Goal: Task Accomplishment & Management: Use online tool/utility

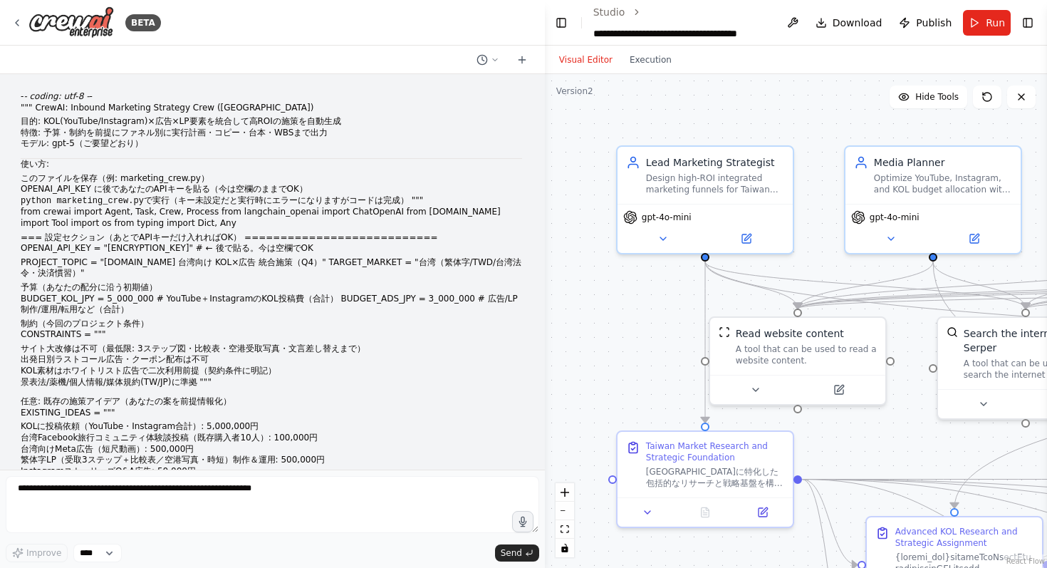
scroll to position [17172, 0]
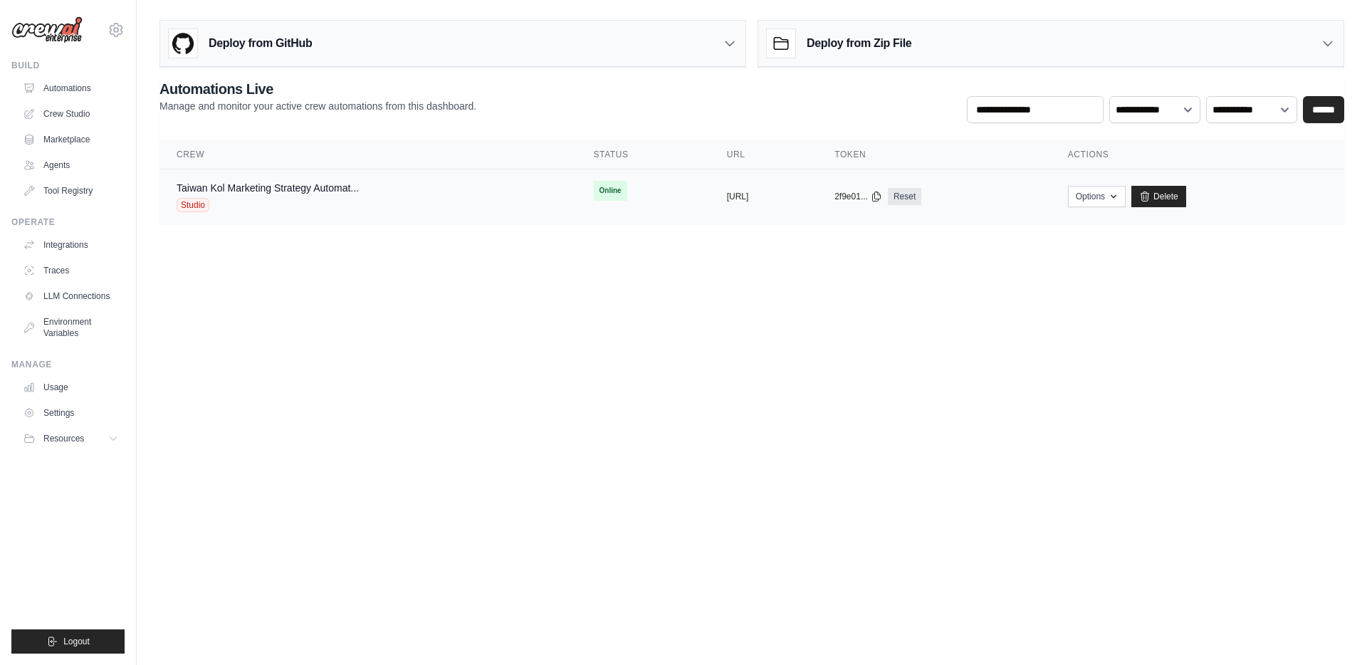
click at [727, 194] on div "copied" at bounding box center [742, 190] width 31 height 17
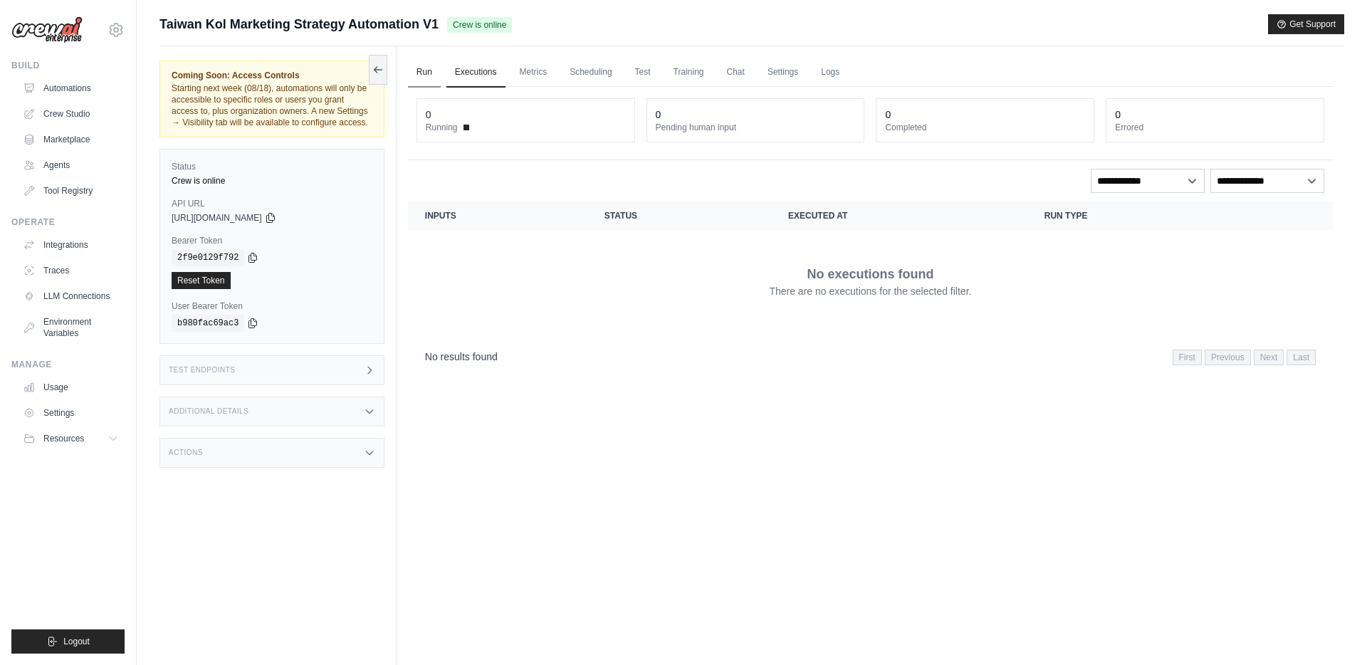
click at [434, 74] on link "Run" at bounding box center [424, 73] width 33 height 30
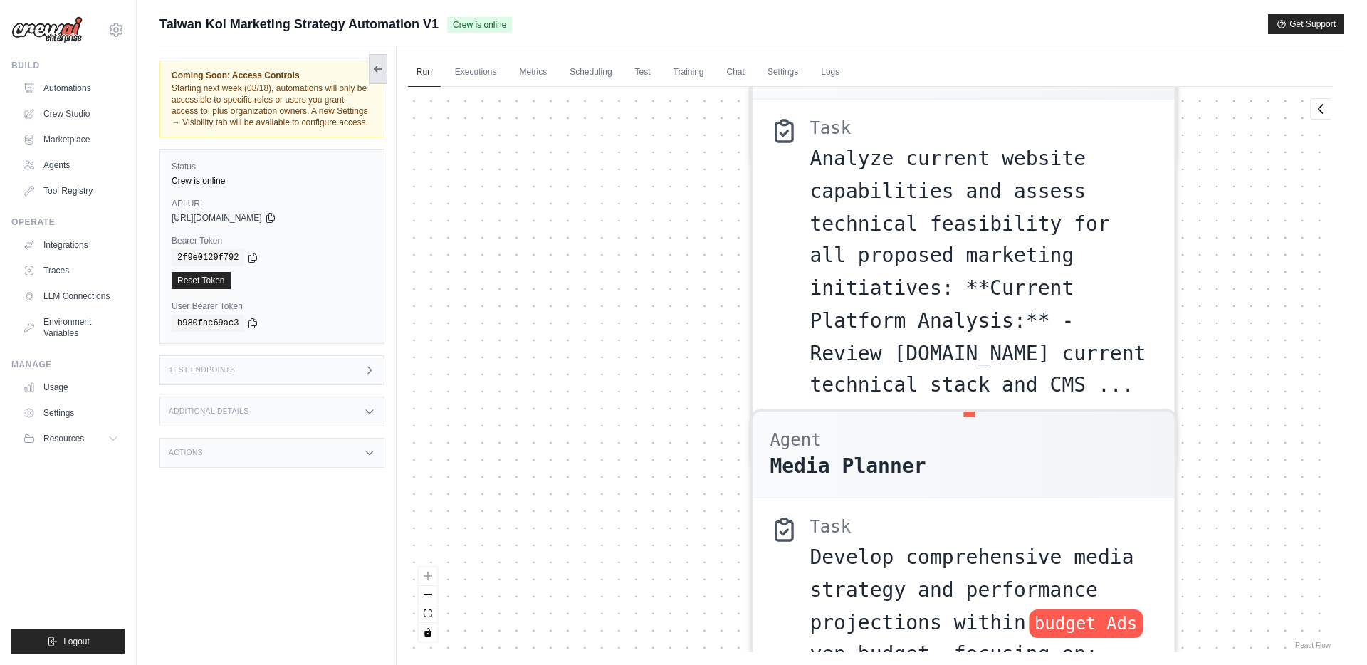
click at [382, 72] on icon at bounding box center [377, 68] width 11 height 11
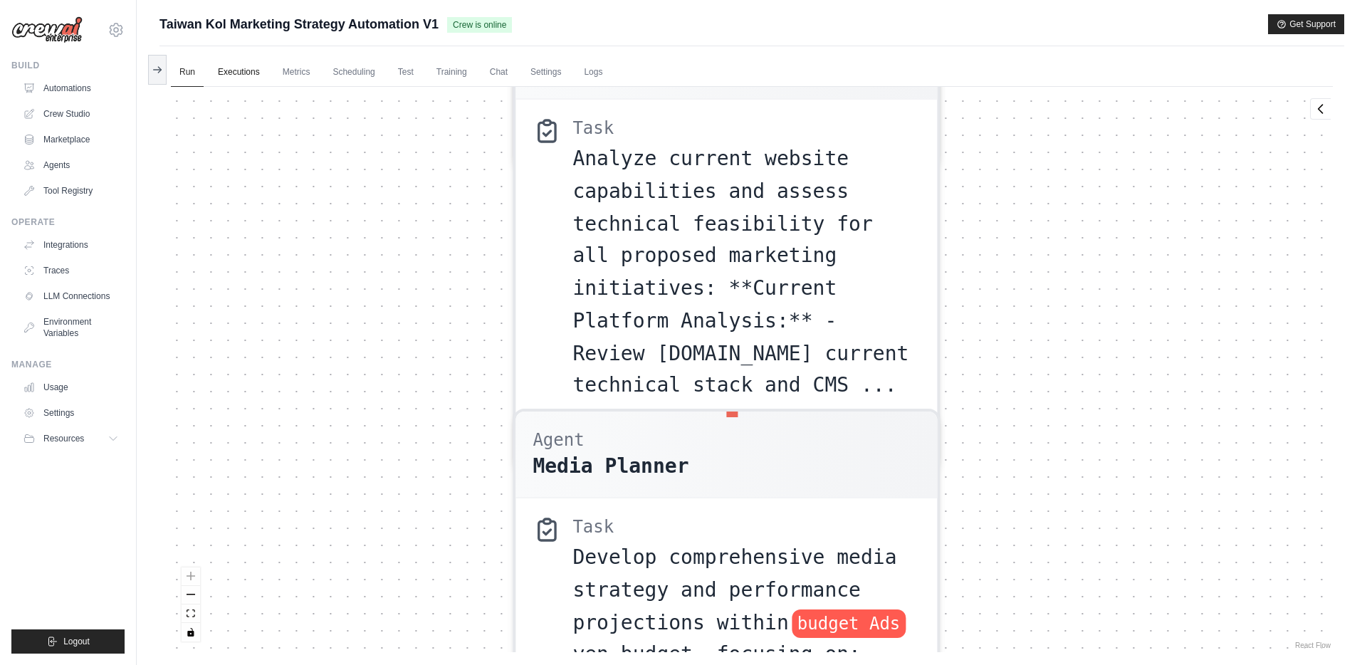
click at [258, 69] on link "Executions" at bounding box center [238, 73] width 59 height 30
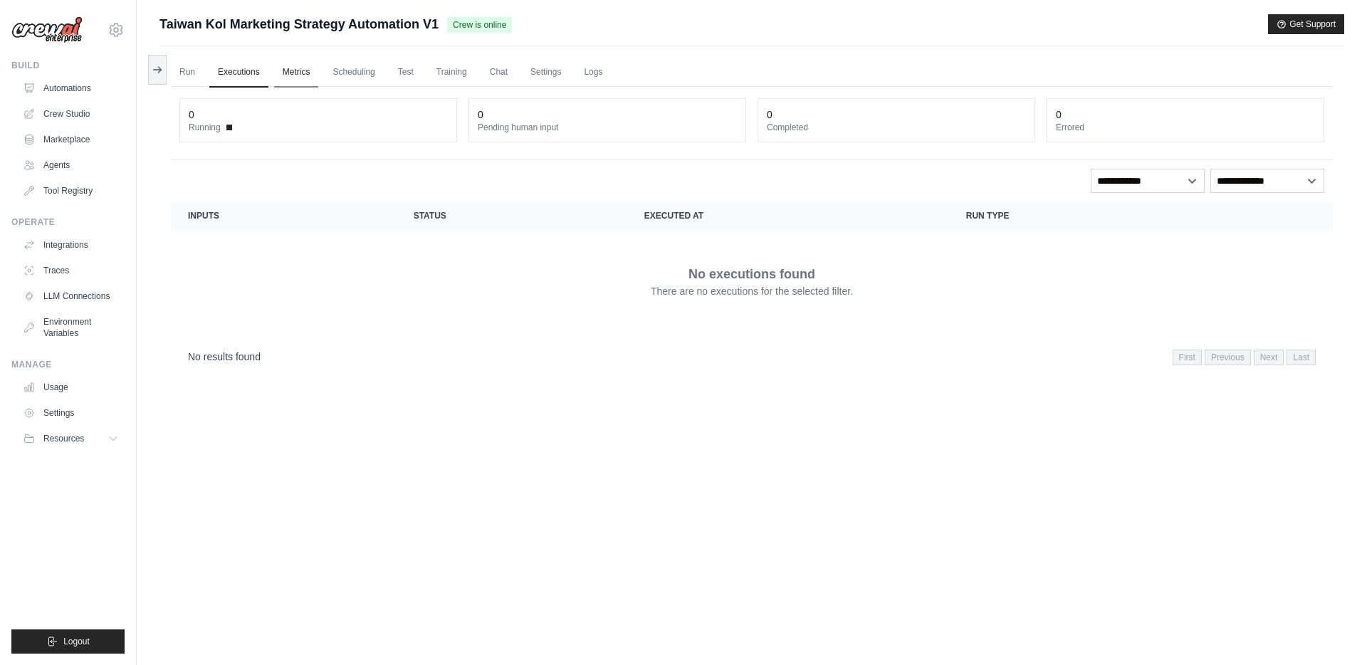
click at [286, 72] on link "Metrics" at bounding box center [296, 73] width 45 height 30
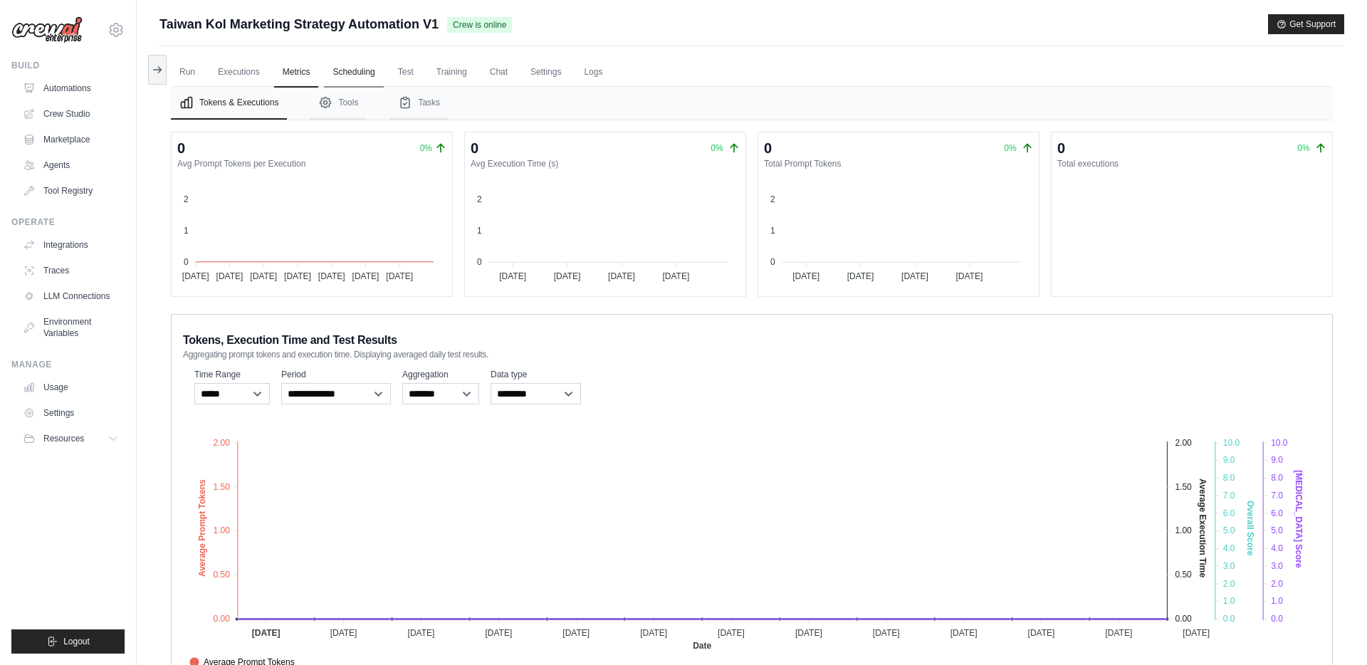
click at [383, 72] on link "Scheduling" at bounding box center [353, 73] width 59 height 30
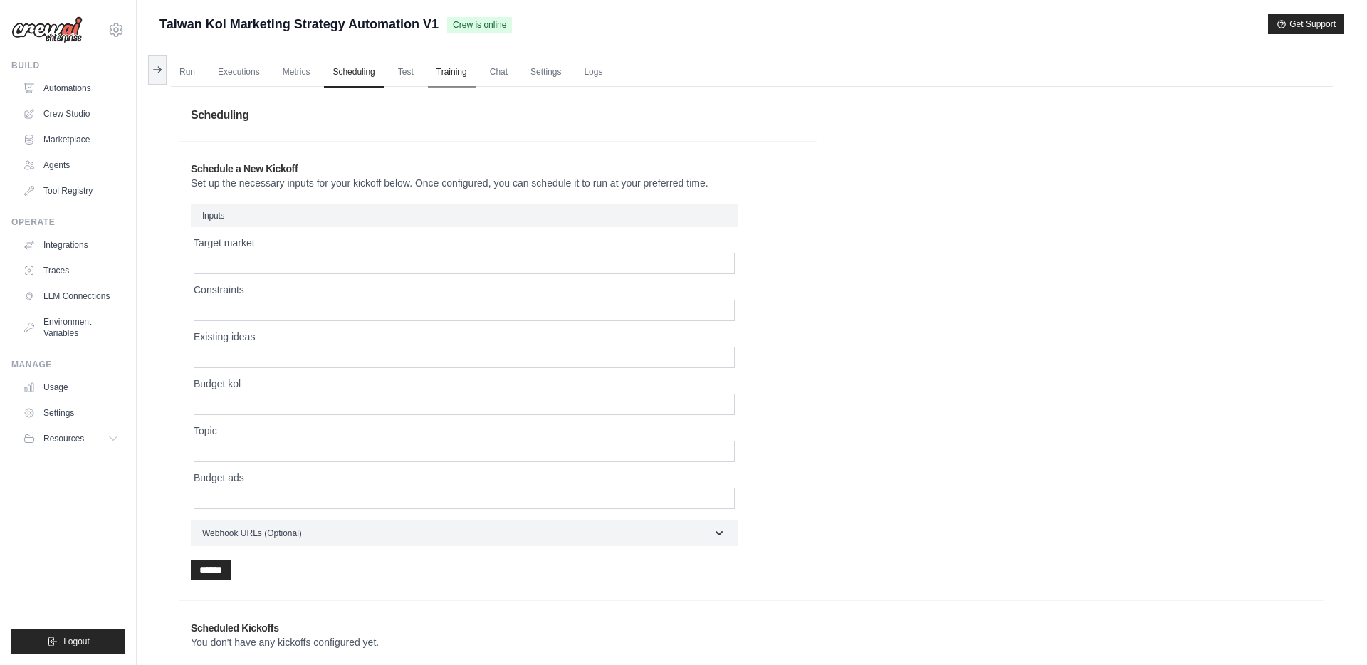
click at [453, 72] on link "Training" at bounding box center [452, 73] width 48 height 30
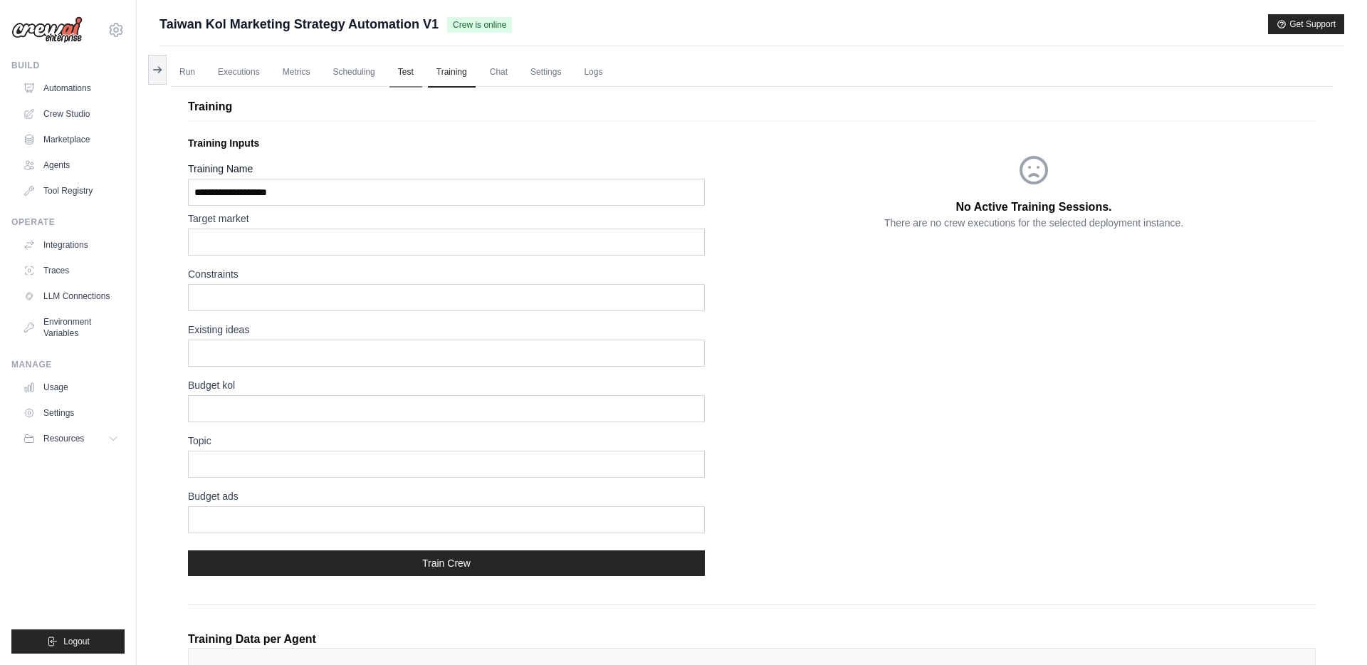
click at [422, 72] on link "Test" at bounding box center [406, 73] width 33 height 30
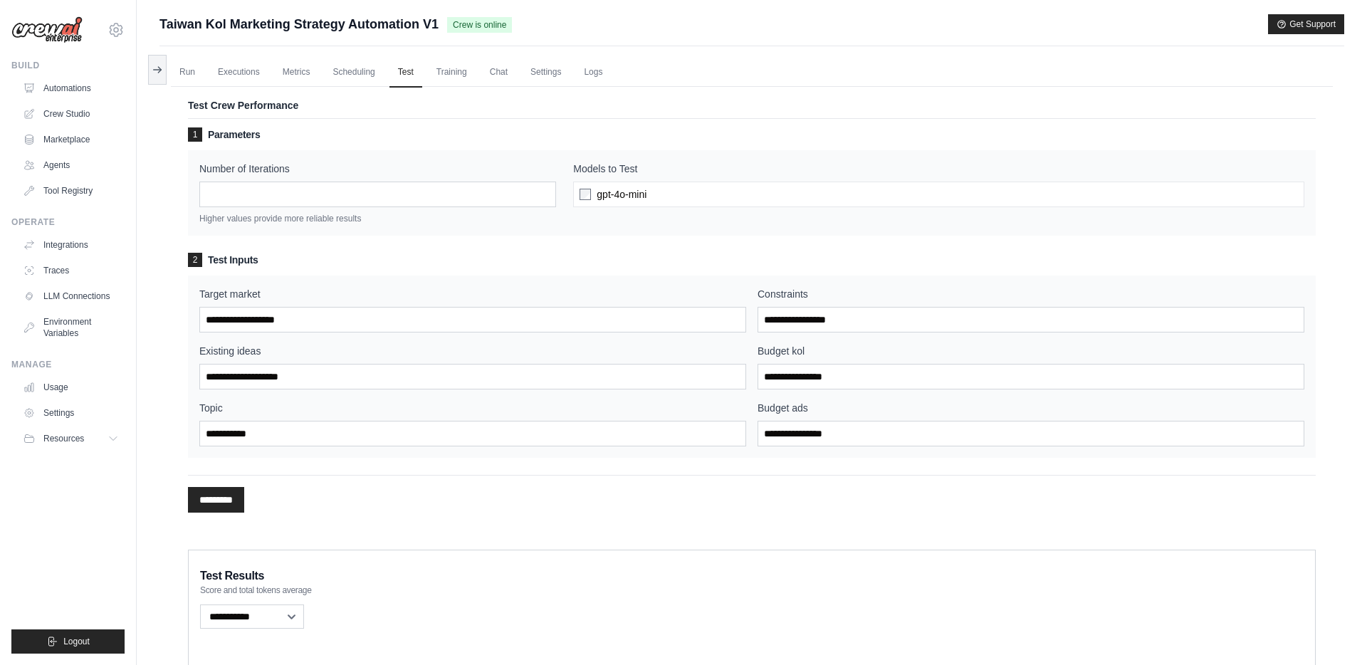
click at [496, 70] on ul "Run Executions Metrics Scheduling Test Training Chat Settings Logs" at bounding box center [752, 72] width 1162 height 29
click at [513, 70] on link "Chat" at bounding box center [498, 73] width 35 height 30
click at [611, 75] on link "Logs" at bounding box center [593, 73] width 36 height 30
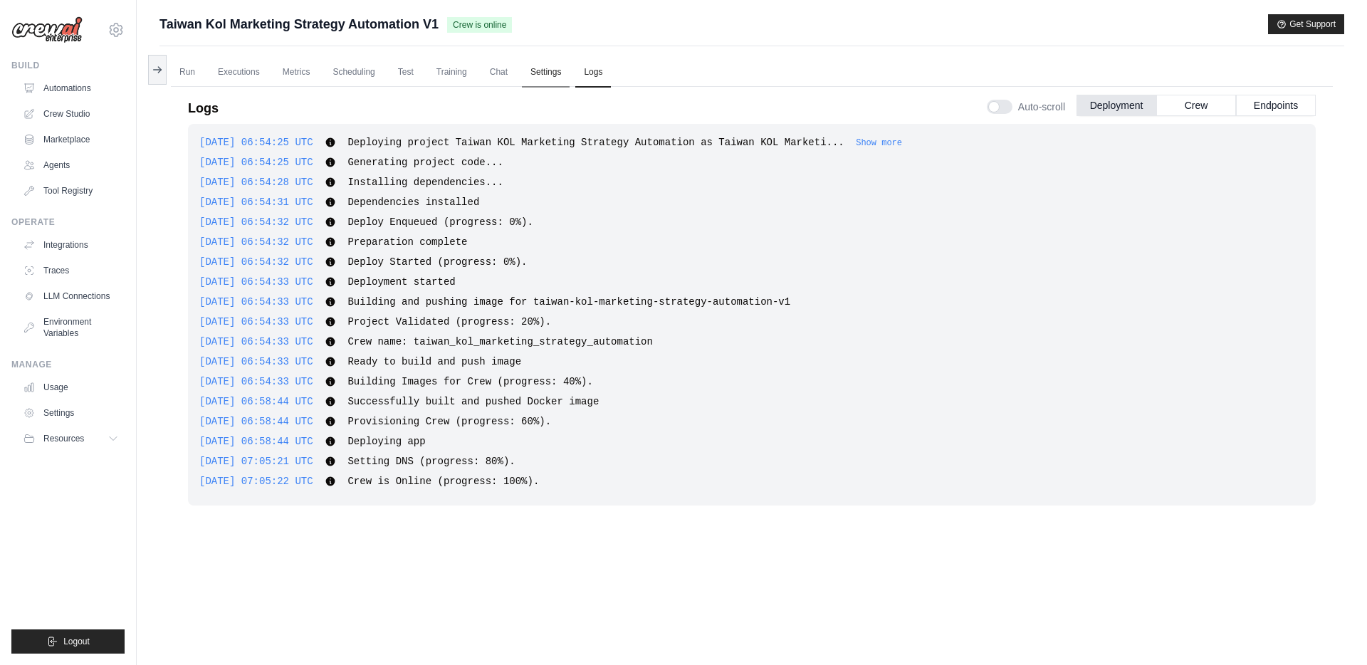
click at [554, 77] on link "Settings" at bounding box center [546, 73] width 48 height 30
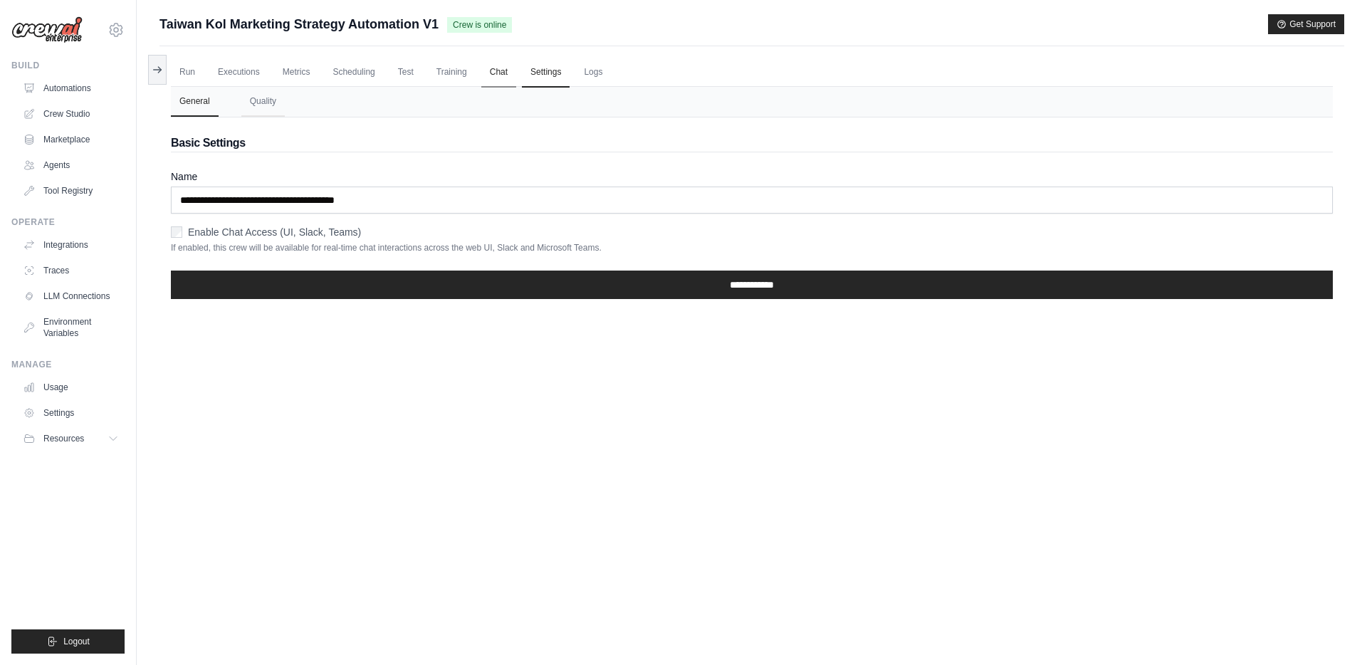
click at [516, 74] on link "Chat" at bounding box center [498, 73] width 35 height 30
click at [164, 73] on button at bounding box center [157, 69] width 19 height 30
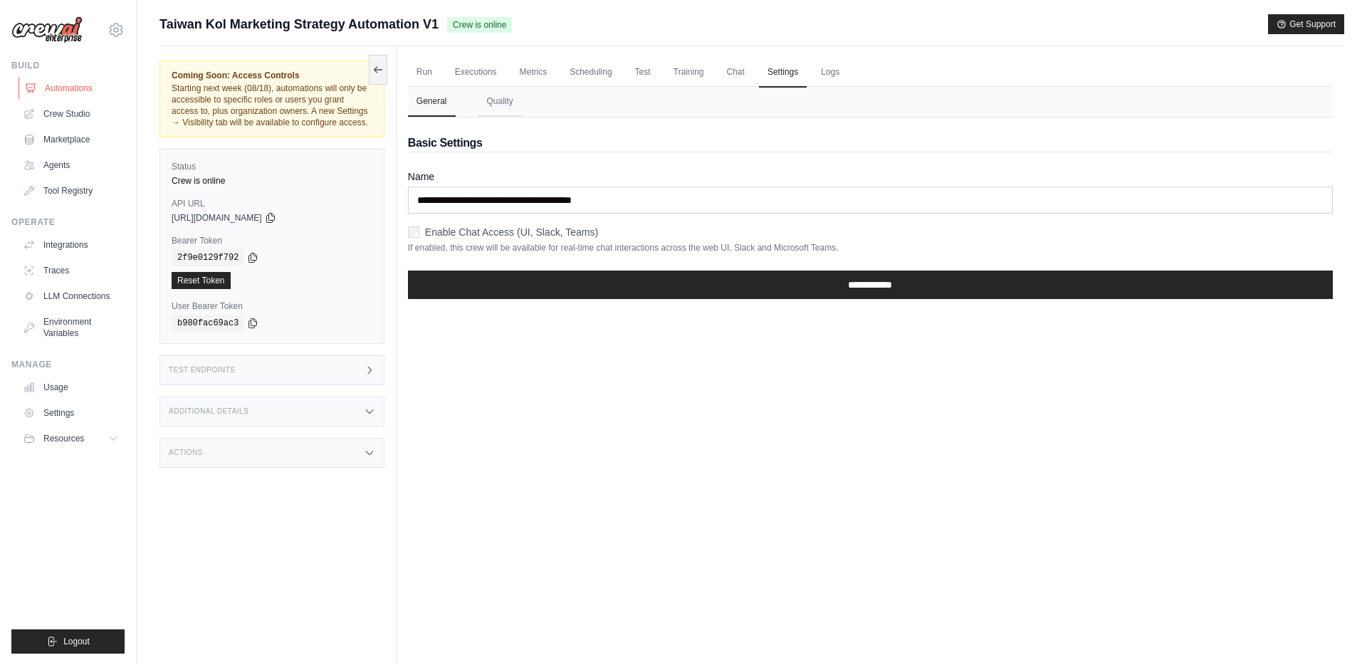
click at [91, 95] on link "Automations" at bounding box center [73, 88] width 108 height 23
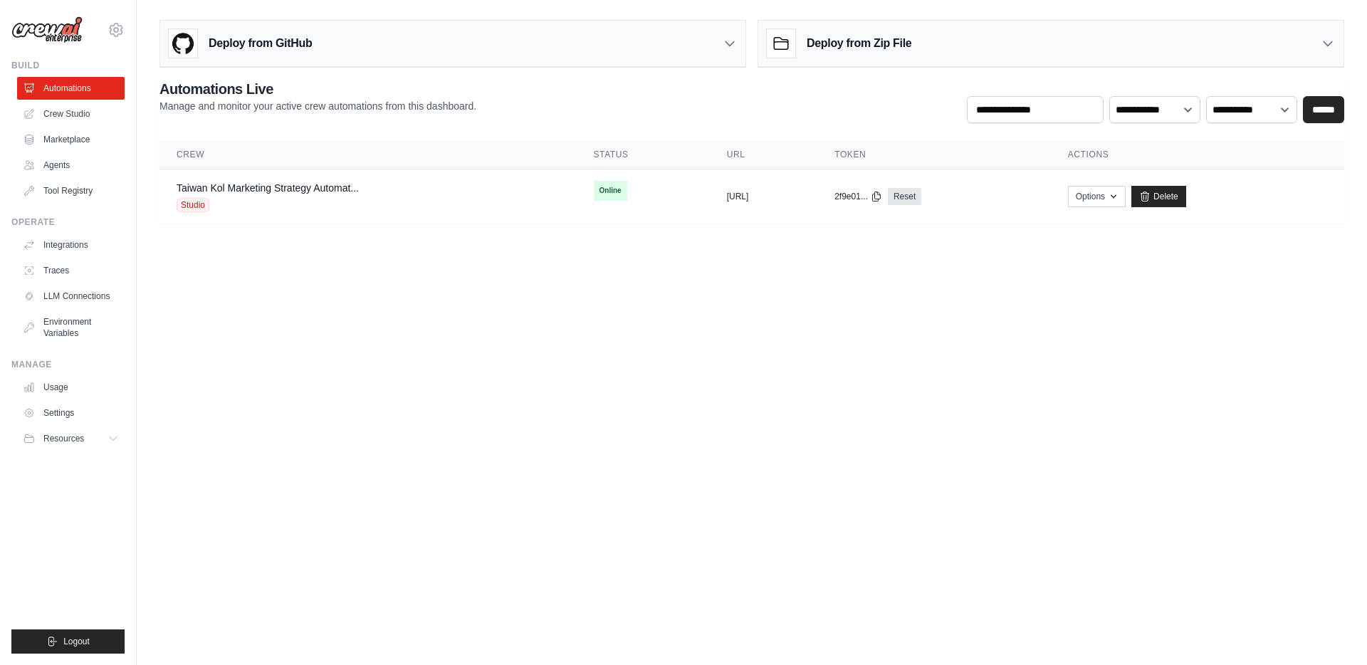
click at [85, 127] on ul "Automations Crew Studio Marketplace Agents Tool Registry" at bounding box center [71, 139] width 108 height 125
click at [85, 116] on link "Crew Studio" at bounding box center [73, 114] width 108 height 23
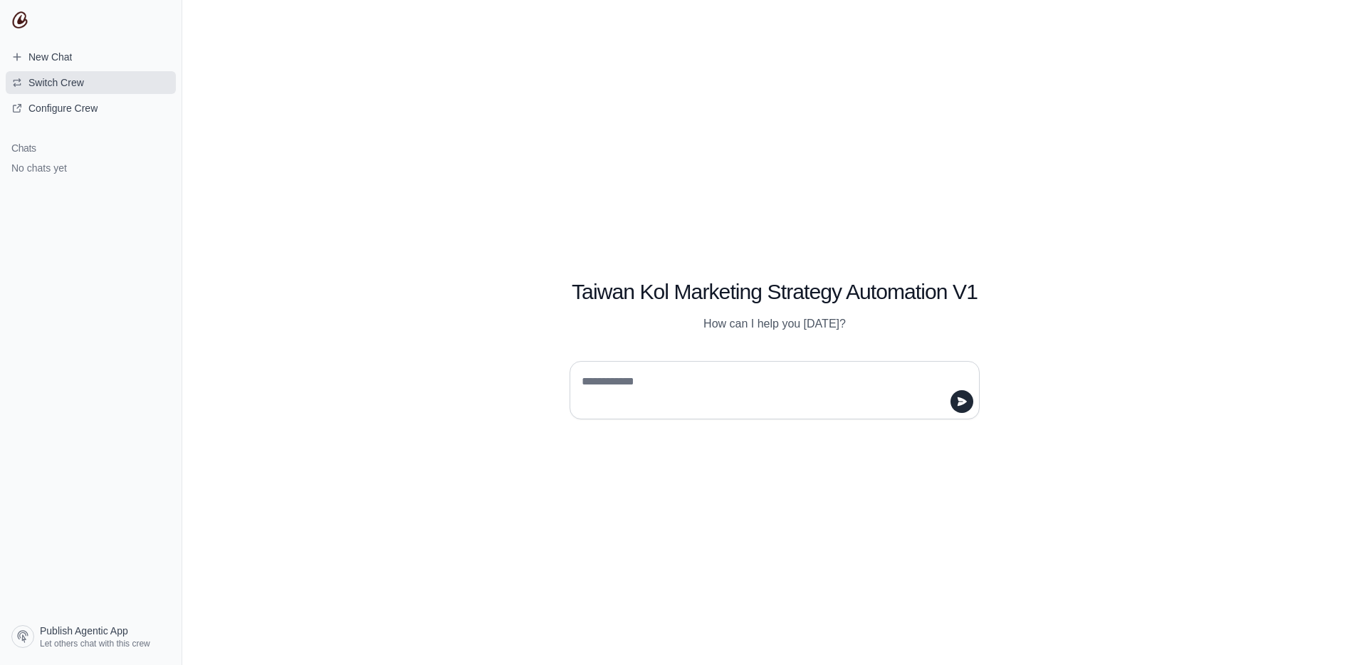
click at [109, 85] on button "Switch Crew" at bounding box center [91, 82] width 170 height 23
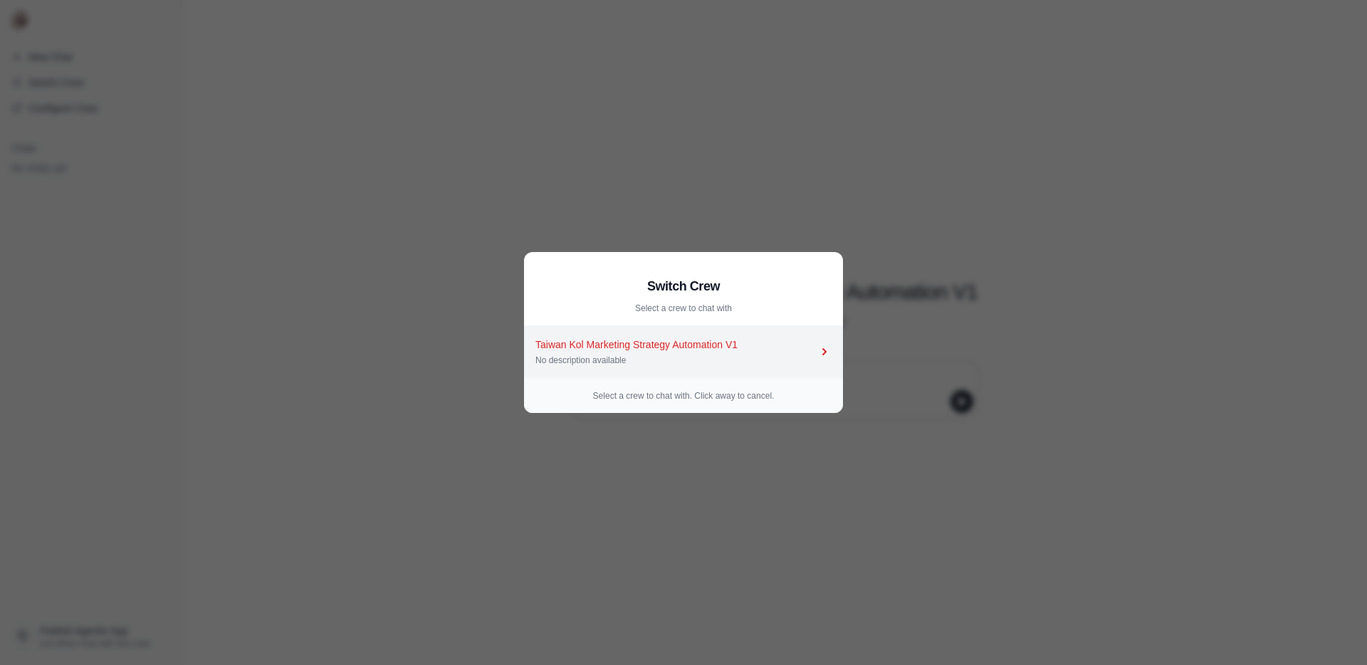
click at [692, 355] on div "No description available" at bounding box center [677, 360] width 282 height 11
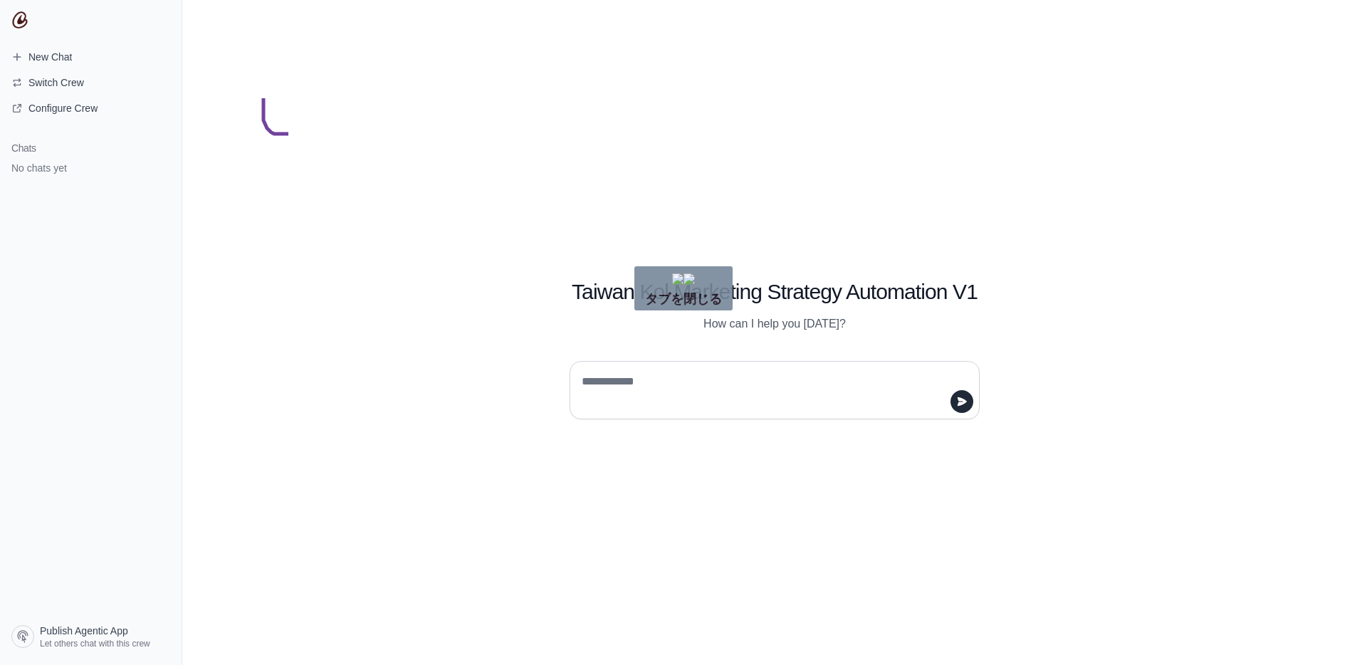
drag, startPoint x: 263, startPoint y: 73, endPoint x: 291, endPoint y: 132, distance: 65.9
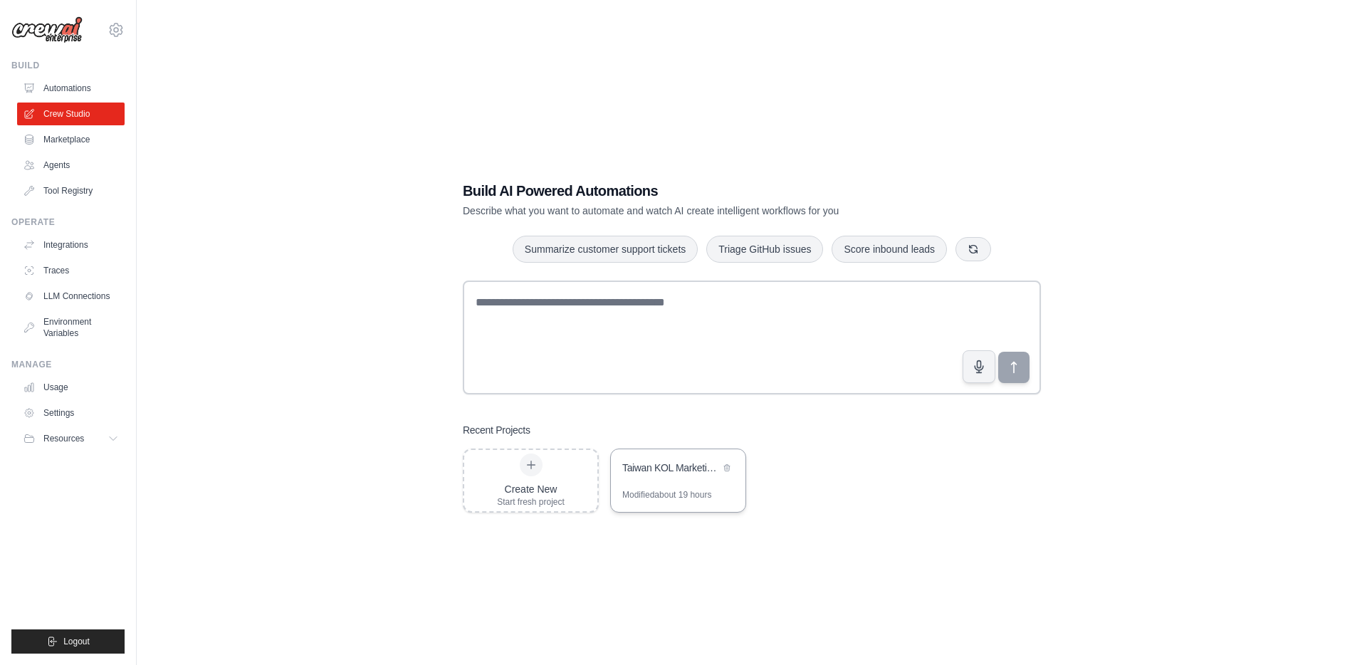
click at [681, 474] on div "Taiwan KOL Marketing Strategy Automation" at bounding box center [671, 468] width 98 height 14
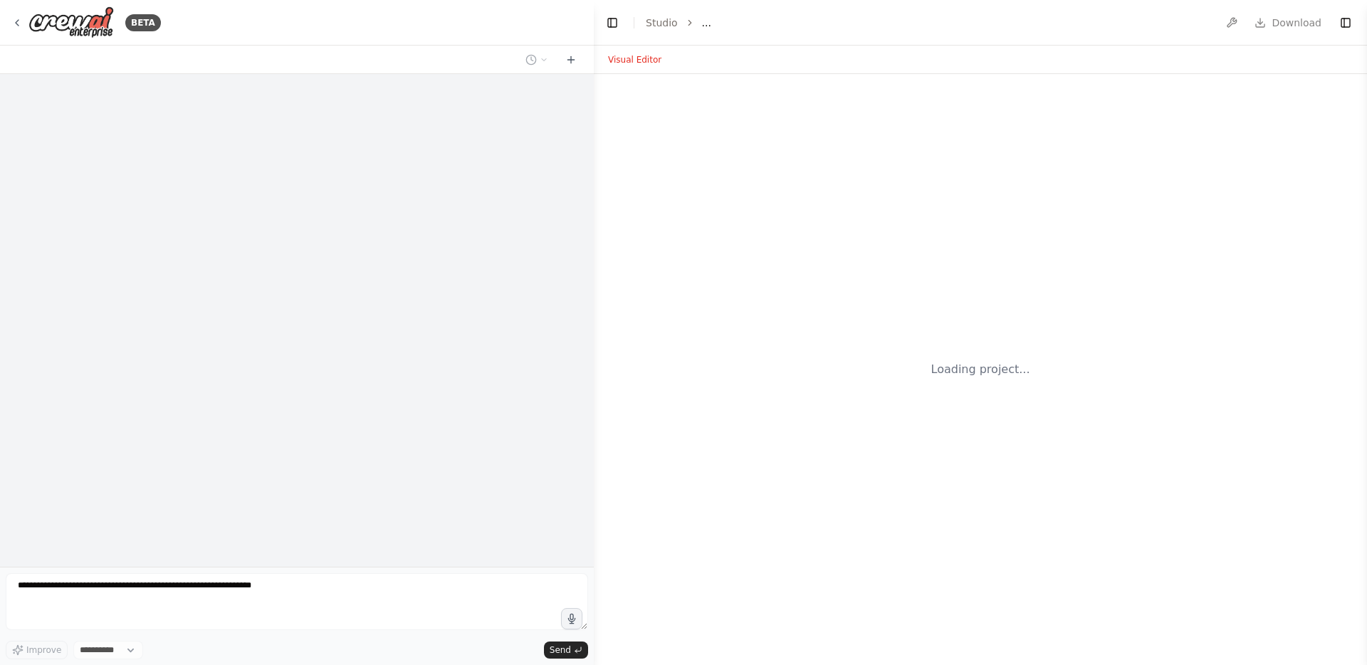
select select "****"
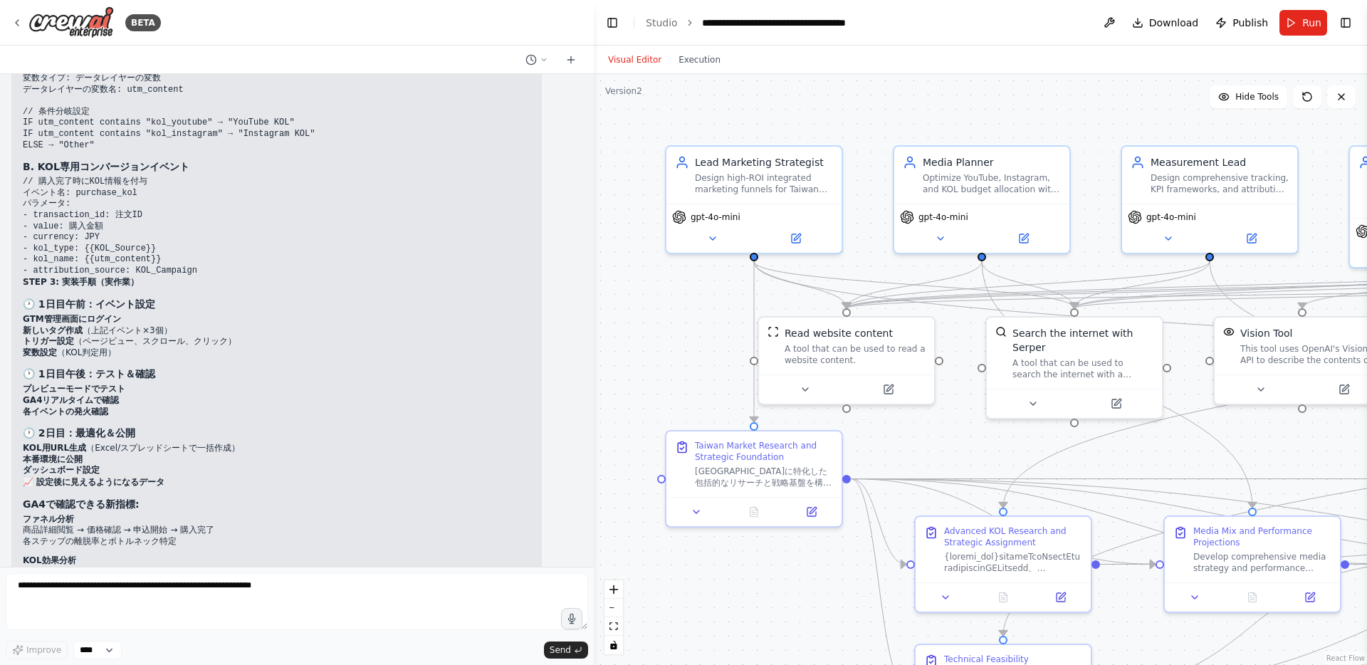
scroll to position [12551, 0]
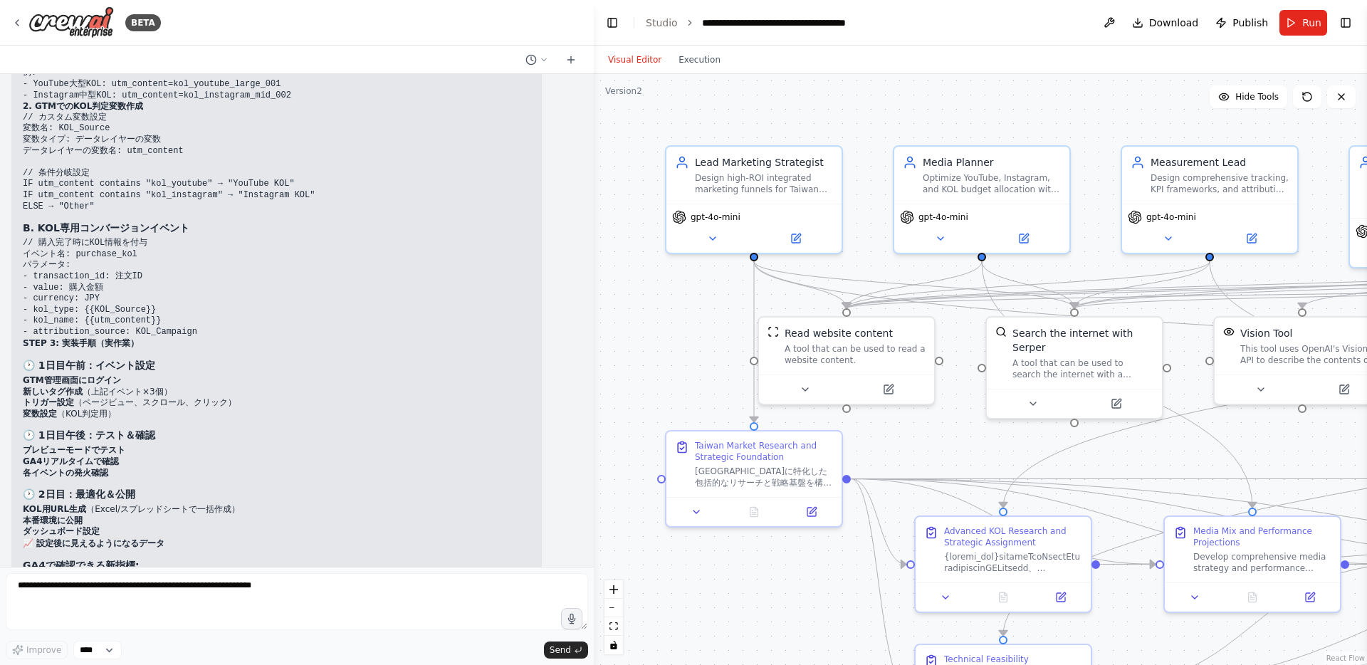
click at [278, 358] on h3 "🕐 1日目午前：イベント設定" at bounding box center [277, 365] width 508 height 14
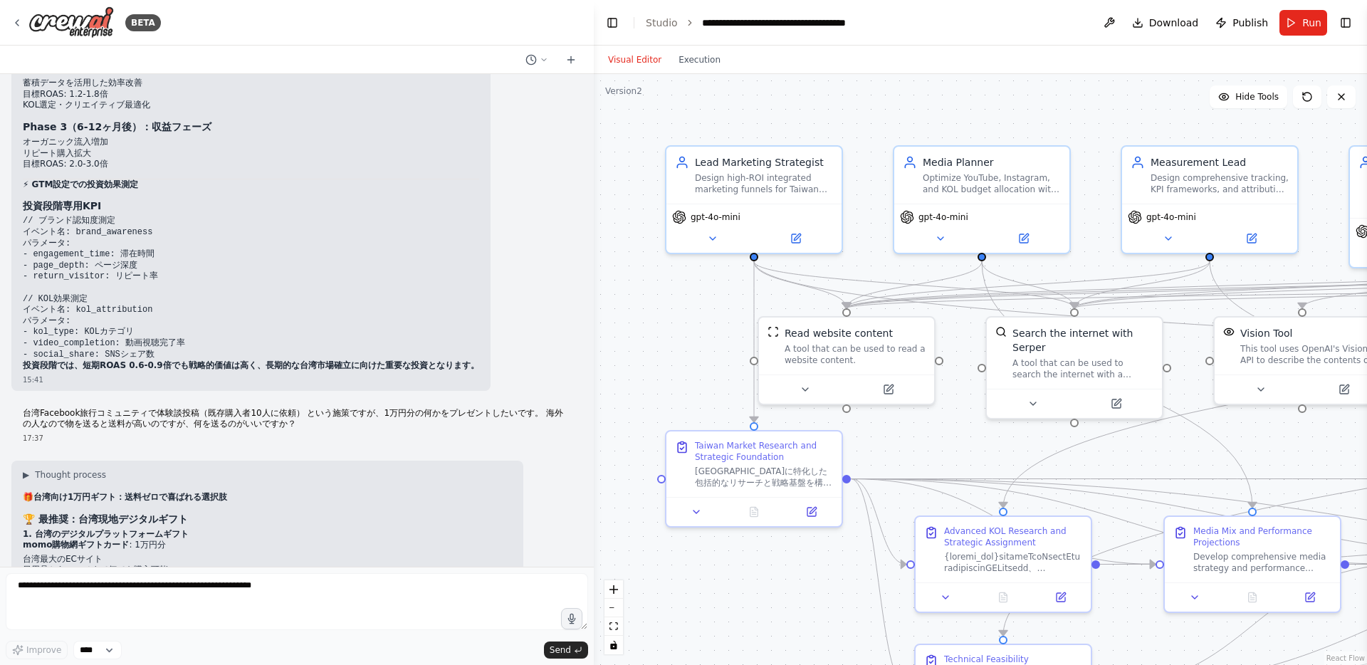
scroll to position [140, 0]
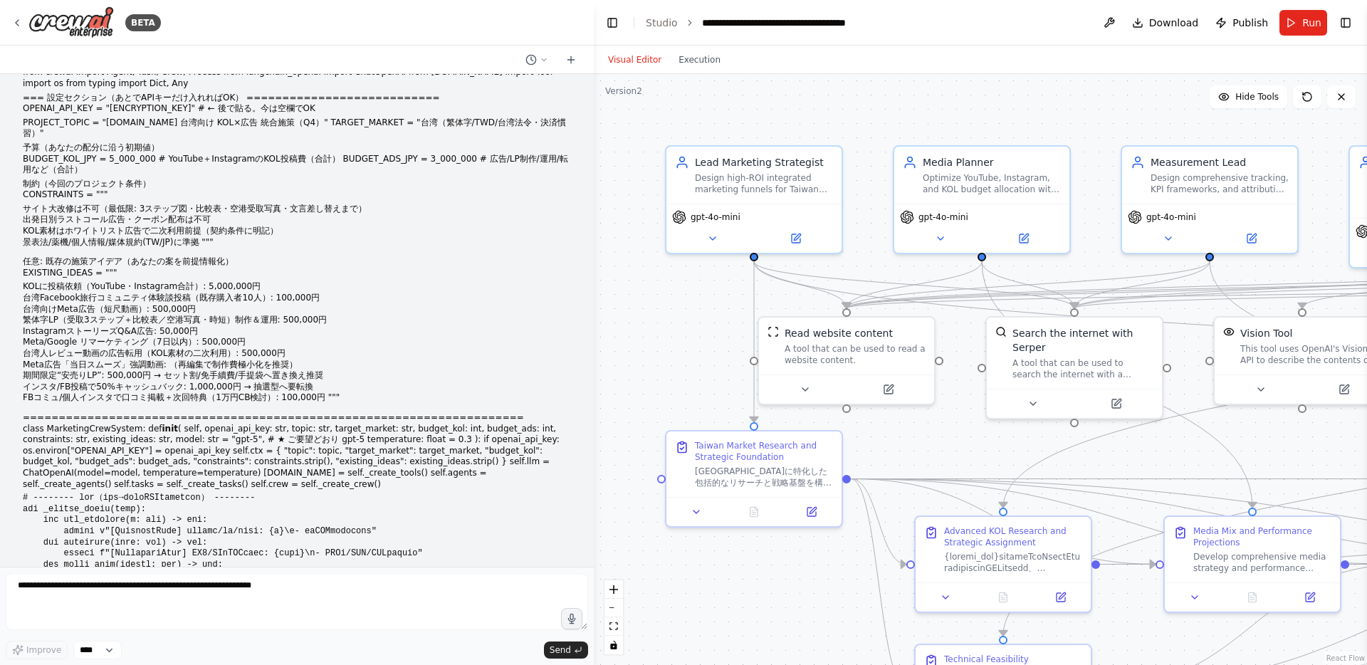
click at [57, 315] on li "台湾向けMeta広告（短尺動画）: 500,000円" at bounding box center [297, 309] width 548 height 11
copy ul "台湾向けMeta広告（短尺動画）: 500,000円"
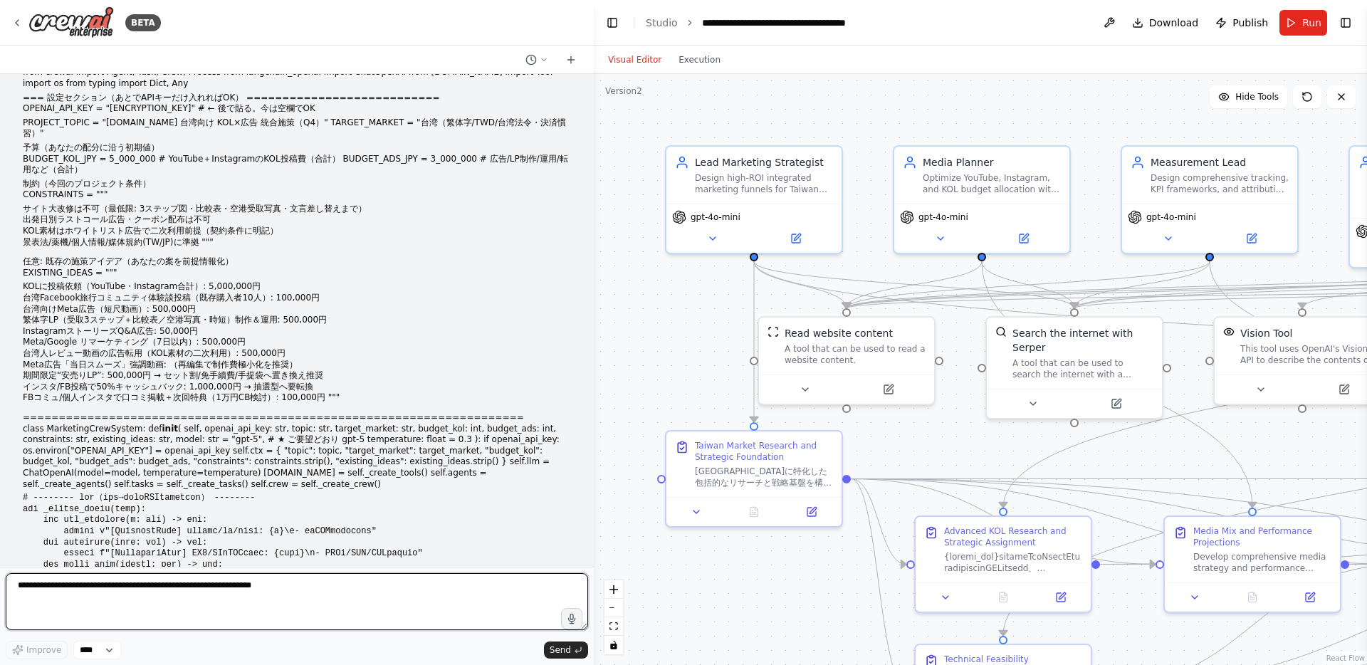
click at [194, 604] on textarea at bounding box center [297, 601] width 583 height 57
paste textarea "**********"
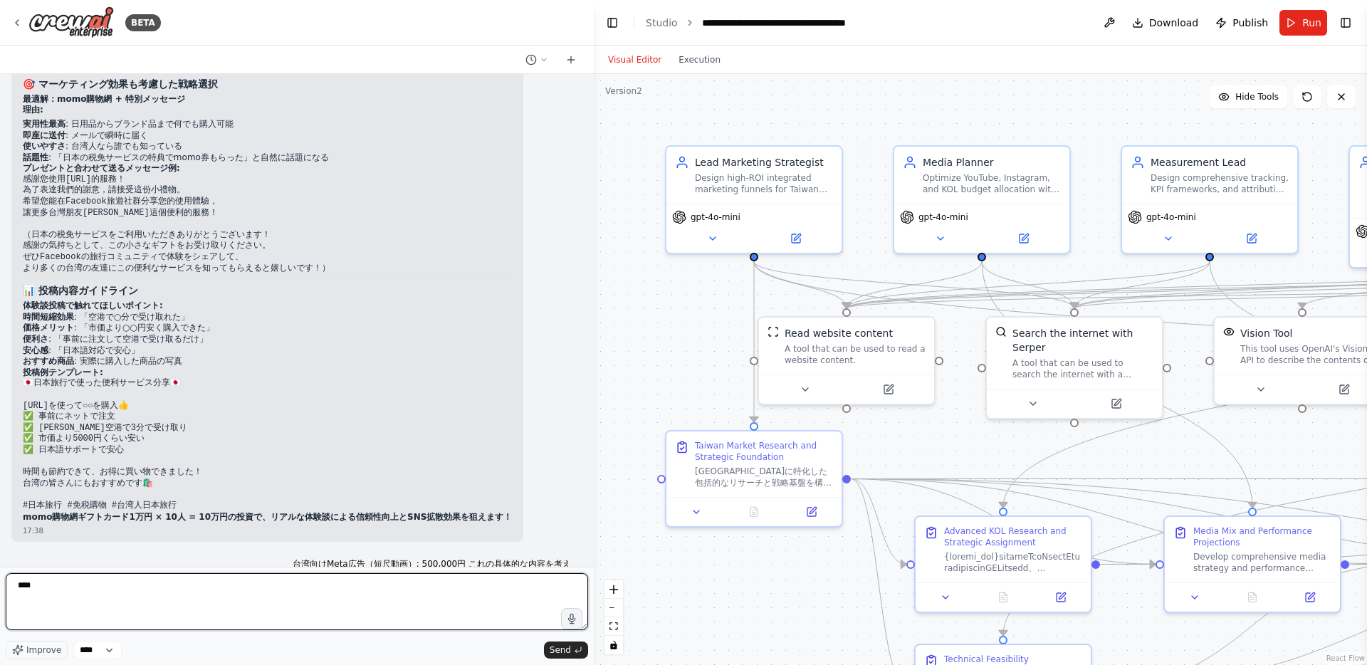
type textarea "****"
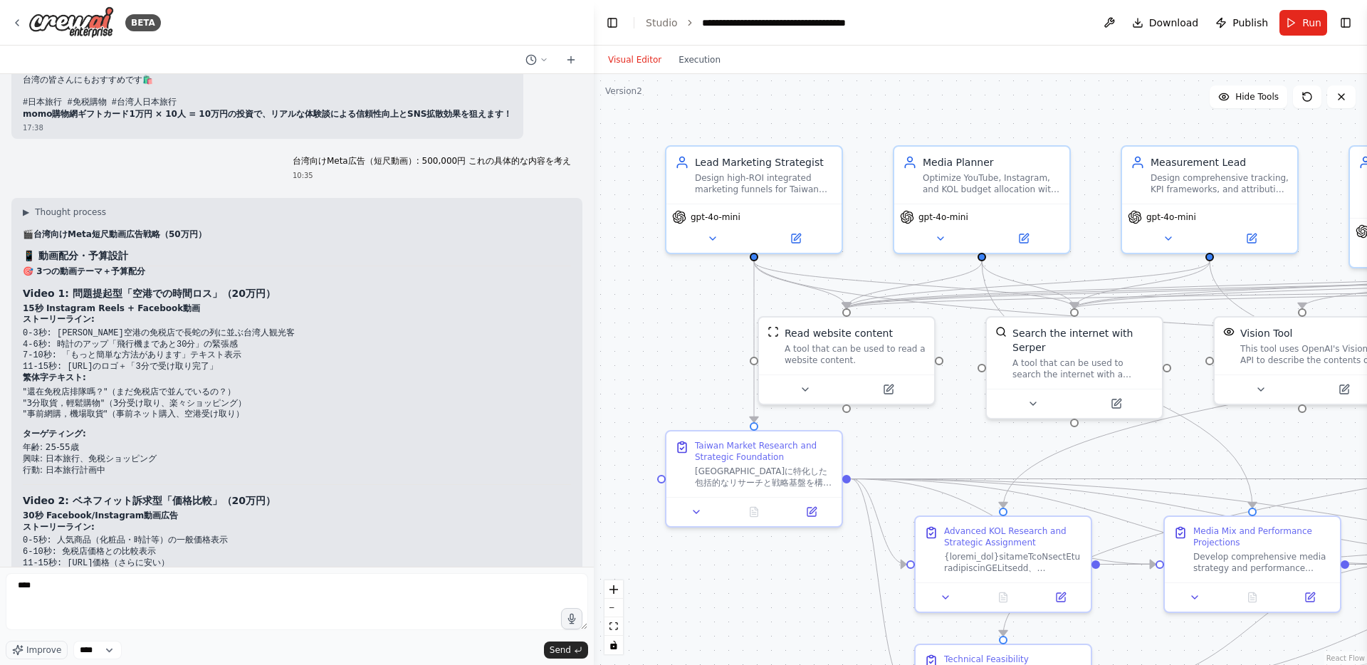
scroll to position [17461, 0]
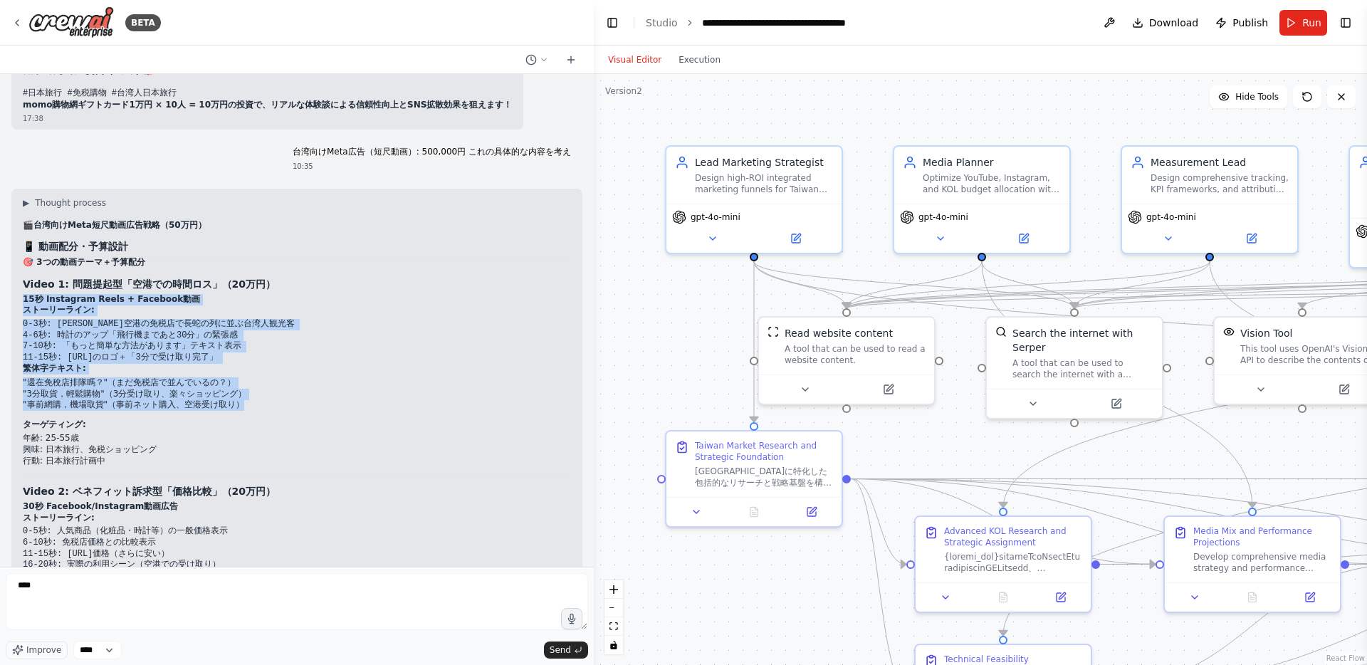
drag, startPoint x: 22, startPoint y: 274, endPoint x: 245, endPoint y: 386, distance: 249.4
copy div "15秒 Instagram Reels + Facebook動画 ストーリーライン: 0-3秒: [PERSON_NAME]空港の免税店で長蛇の列に並ぶ台湾人…"
click at [223, 456] on li "行動: 日本旅行計画中" at bounding box center [297, 461] width 548 height 11
copy div "15秒 Instagram Reels + Facebook動画 ストーリーライン: 0-3秒: [PERSON_NAME]空港の免税店で長蛇の列に並ぶ台湾人…"
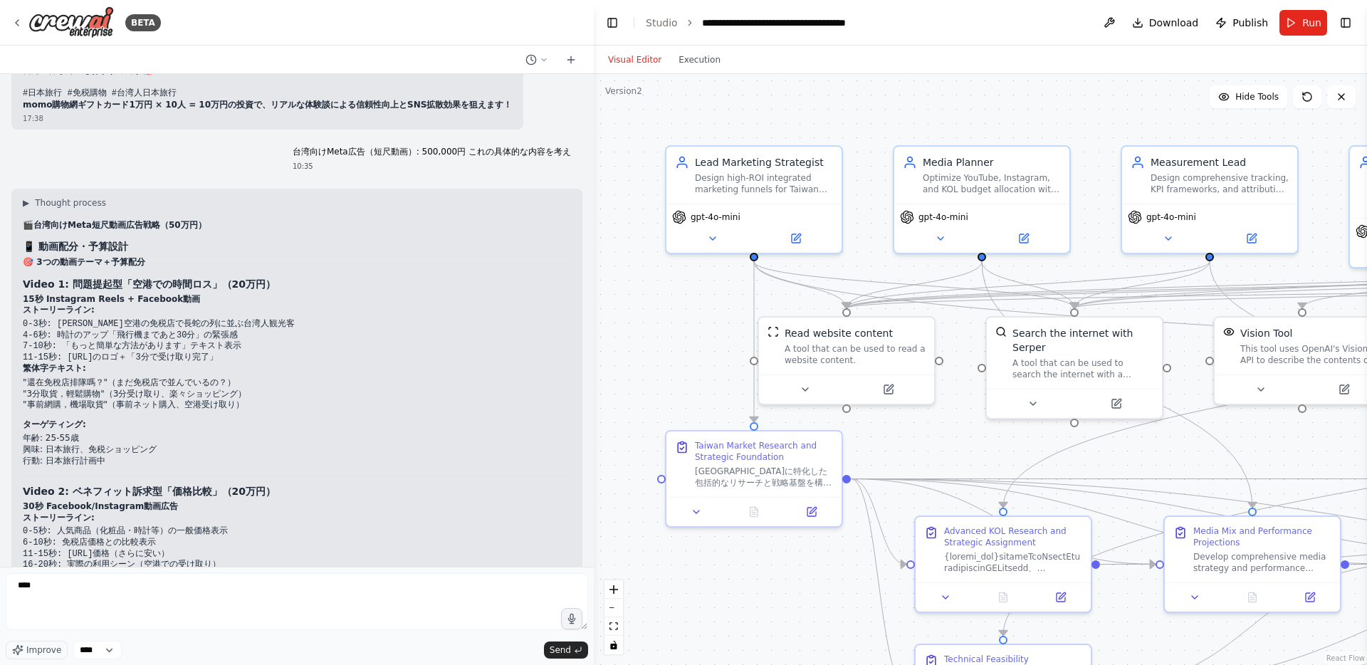
click at [59, 278] on strong "Video 1: 問題提起型「空港での時間ロス」（20万円）" at bounding box center [149, 283] width 253 height 11
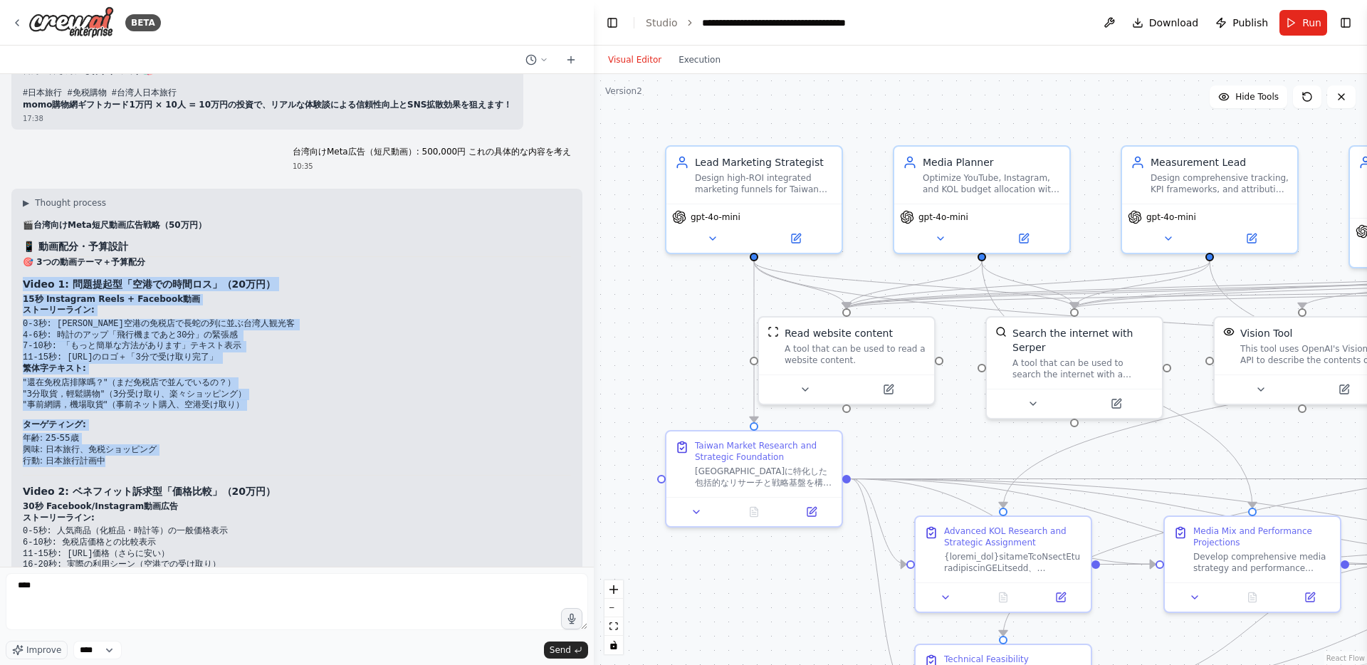
drag, startPoint x: 21, startPoint y: 262, endPoint x: 162, endPoint y: 439, distance: 226.0
copy div "Video 1: 問題提起型「空港での時間ロス」（20万円） 15秒 Instagram Reels + Facebook動画 ストーリーライン: 0-3秒:…"
